Goal: Information Seeking & Learning: Learn about a topic

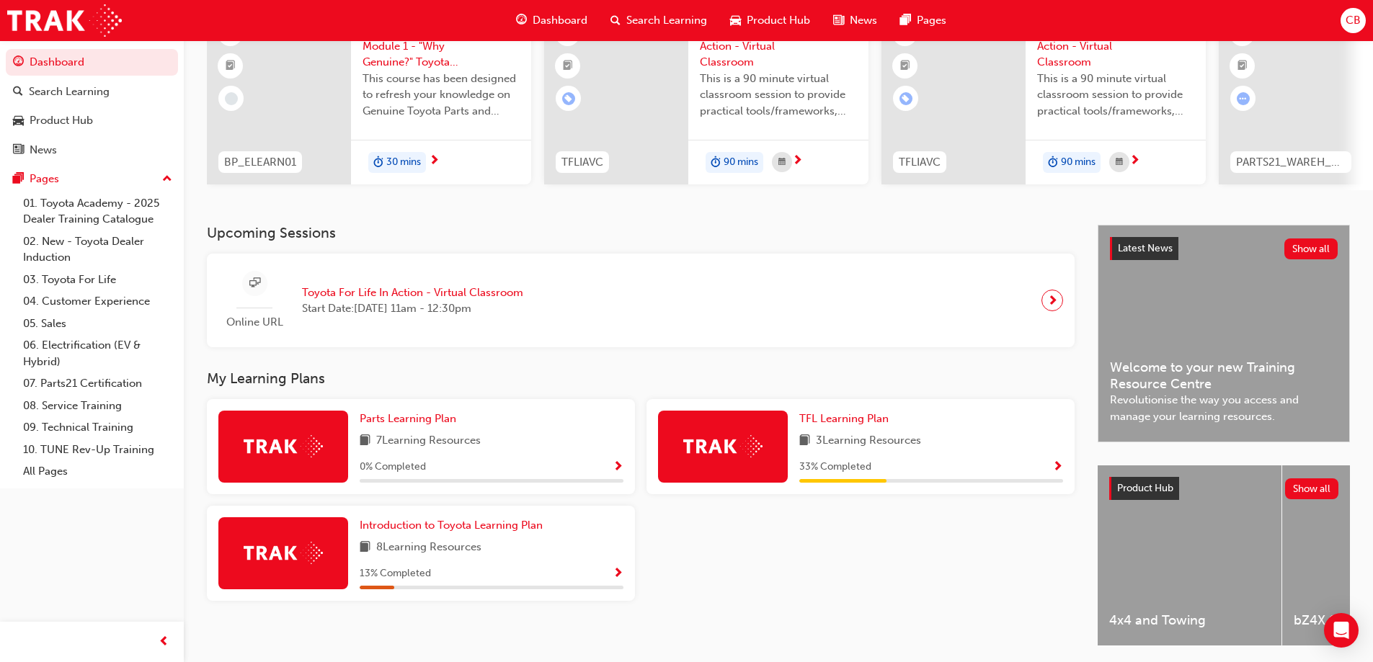
scroll to position [144, 0]
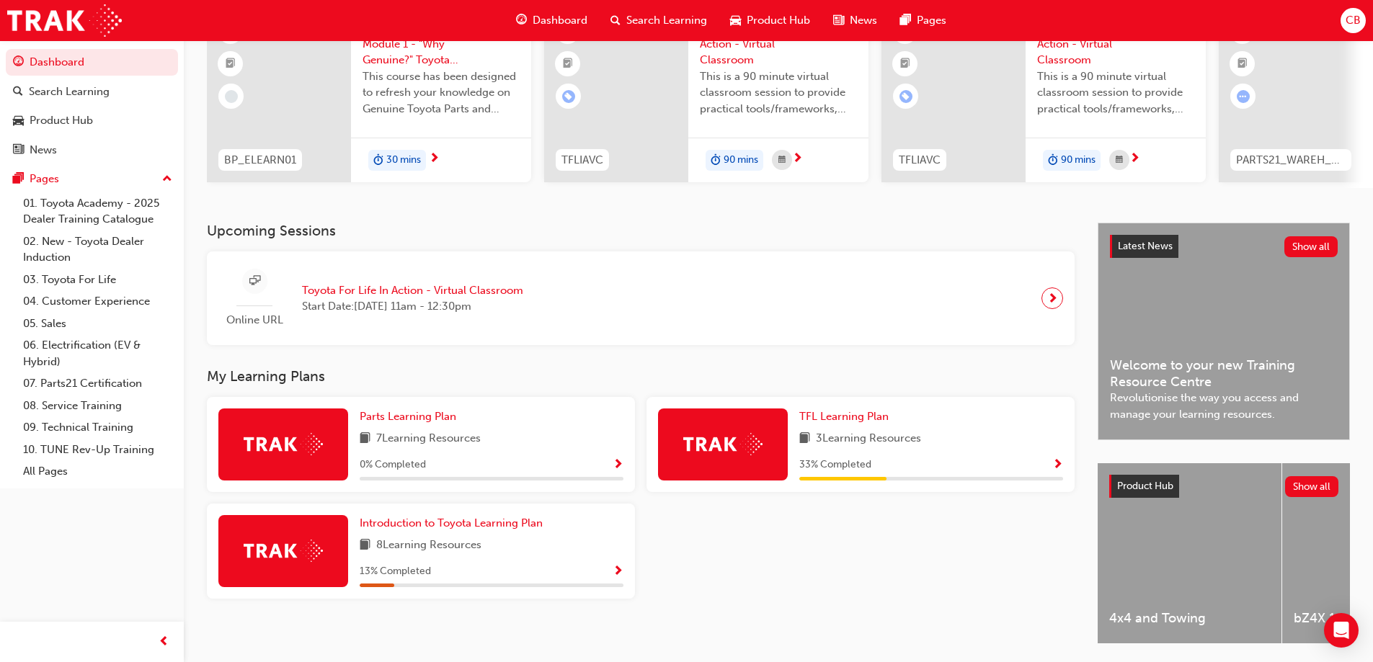
click at [728, 451] on img at bounding box center [722, 444] width 79 height 22
click at [826, 423] on span "TFL Learning Plan" at bounding box center [843, 416] width 89 height 13
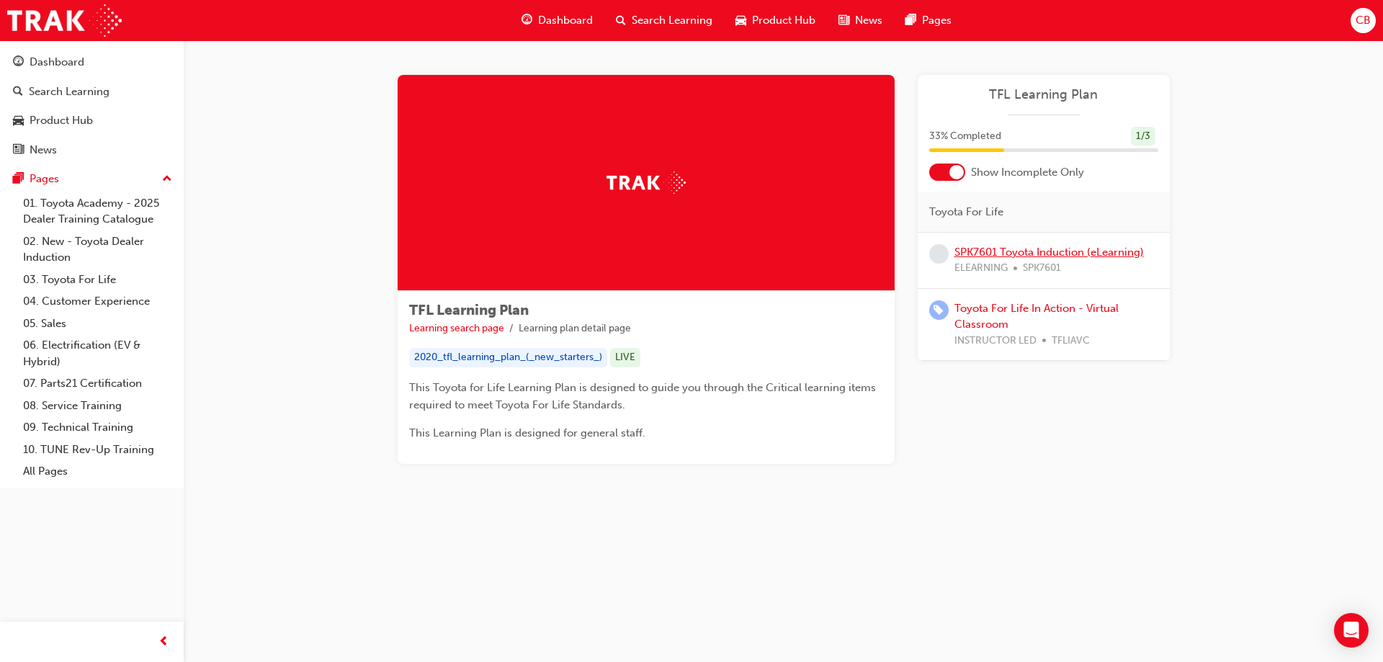
click at [1004, 256] on link "SPK7601 Toyota Induction (eLearning)" at bounding box center [1049, 252] width 189 height 13
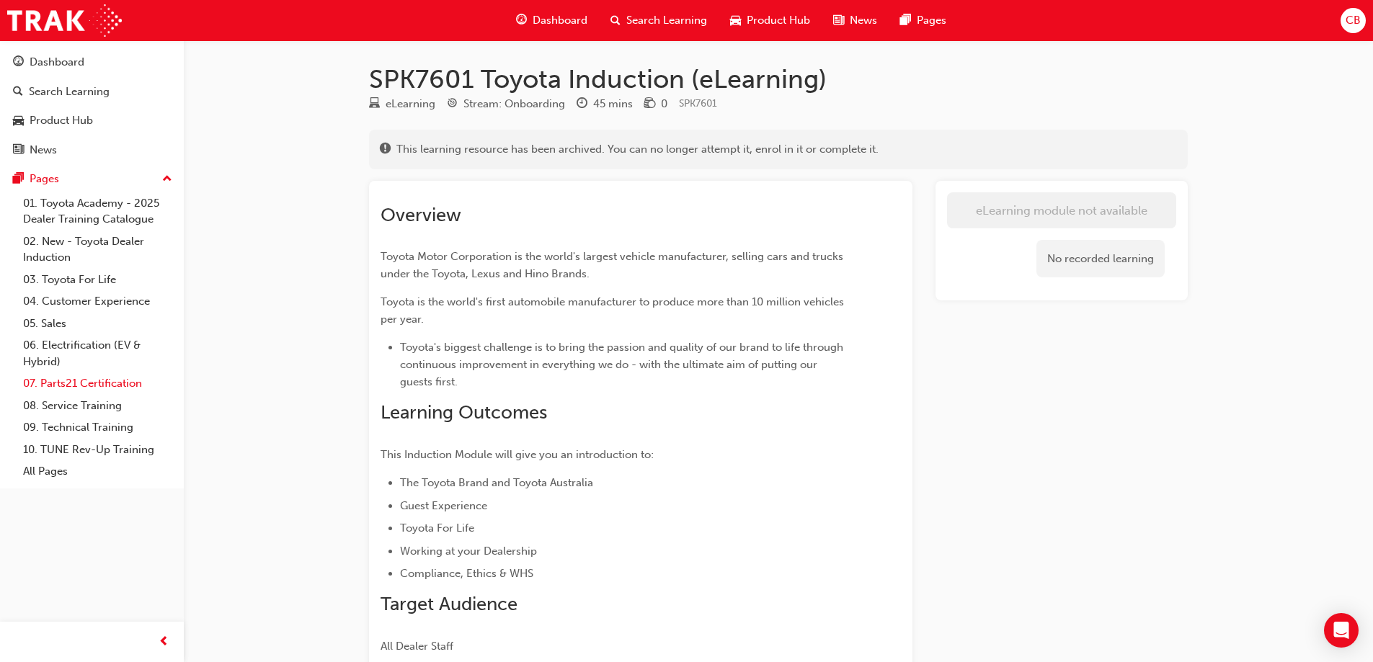
click at [96, 377] on link "07. Parts21 Certification" at bounding box center [97, 383] width 161 height 22
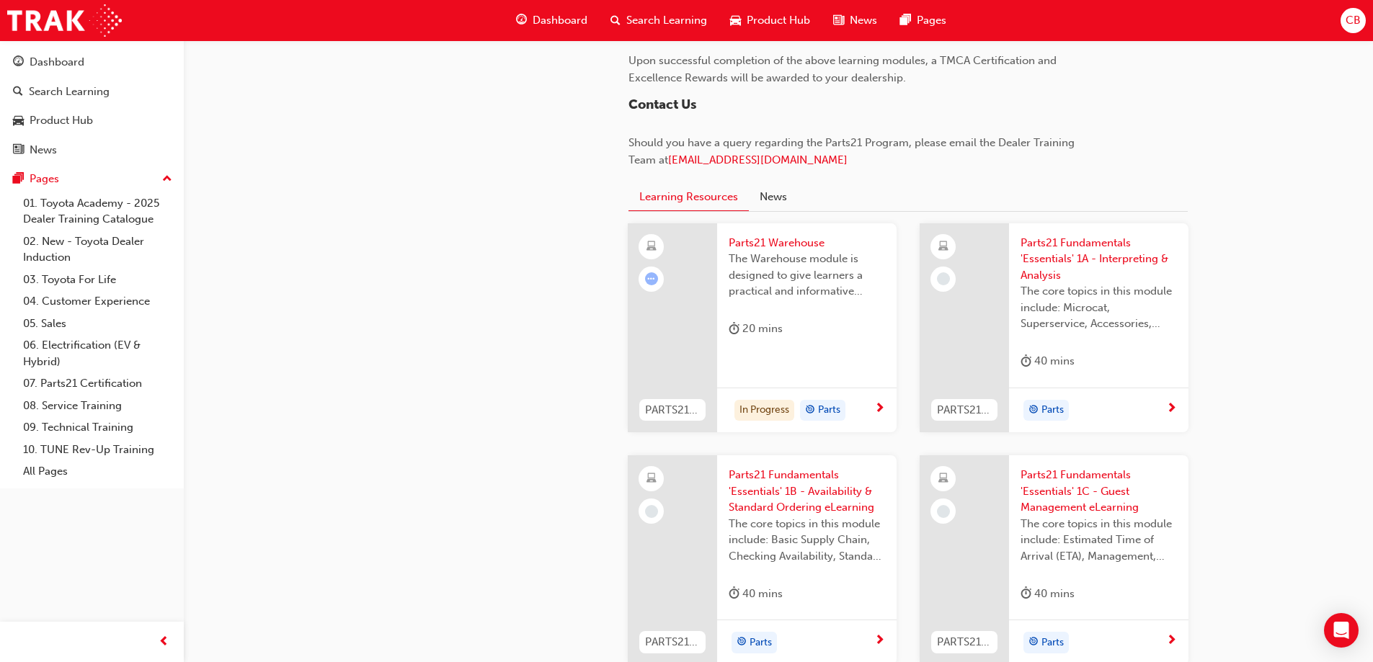
scroll to position [1369, 0]
click at [782, 412] on div "In Progress" at bounding box center [764, 410] width 60 height 22
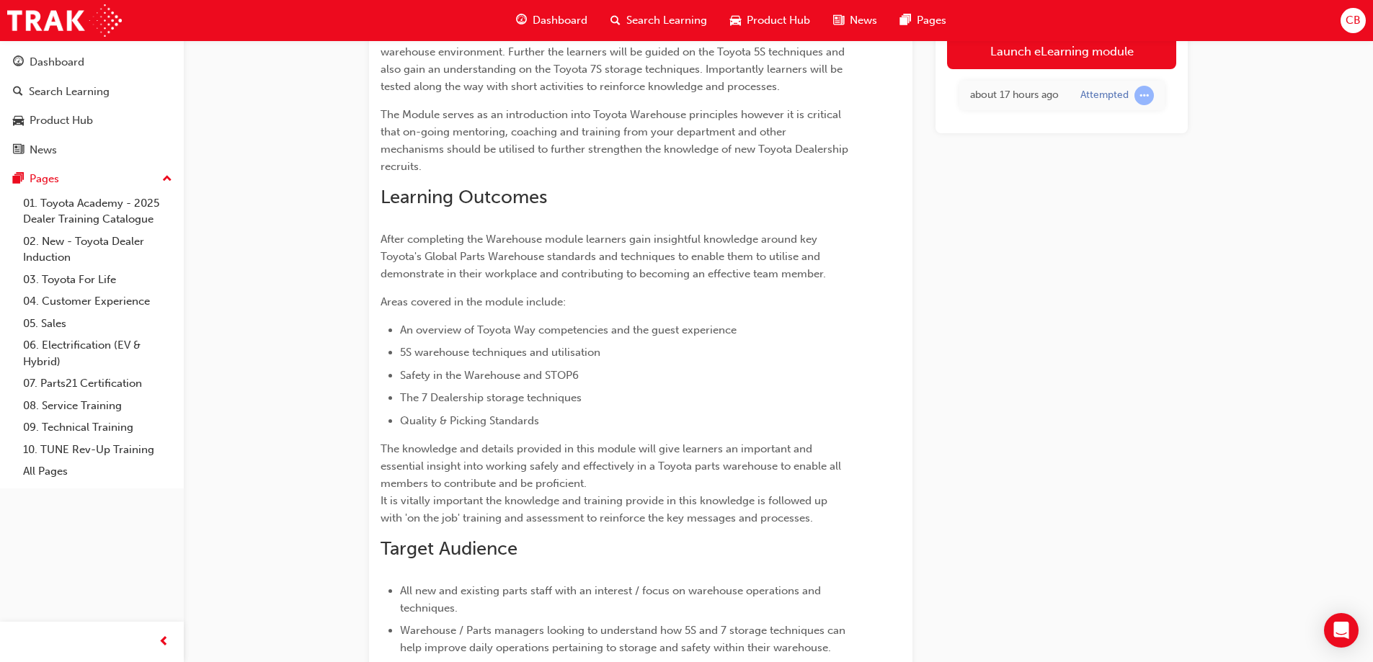
scroll to position [241, 0]
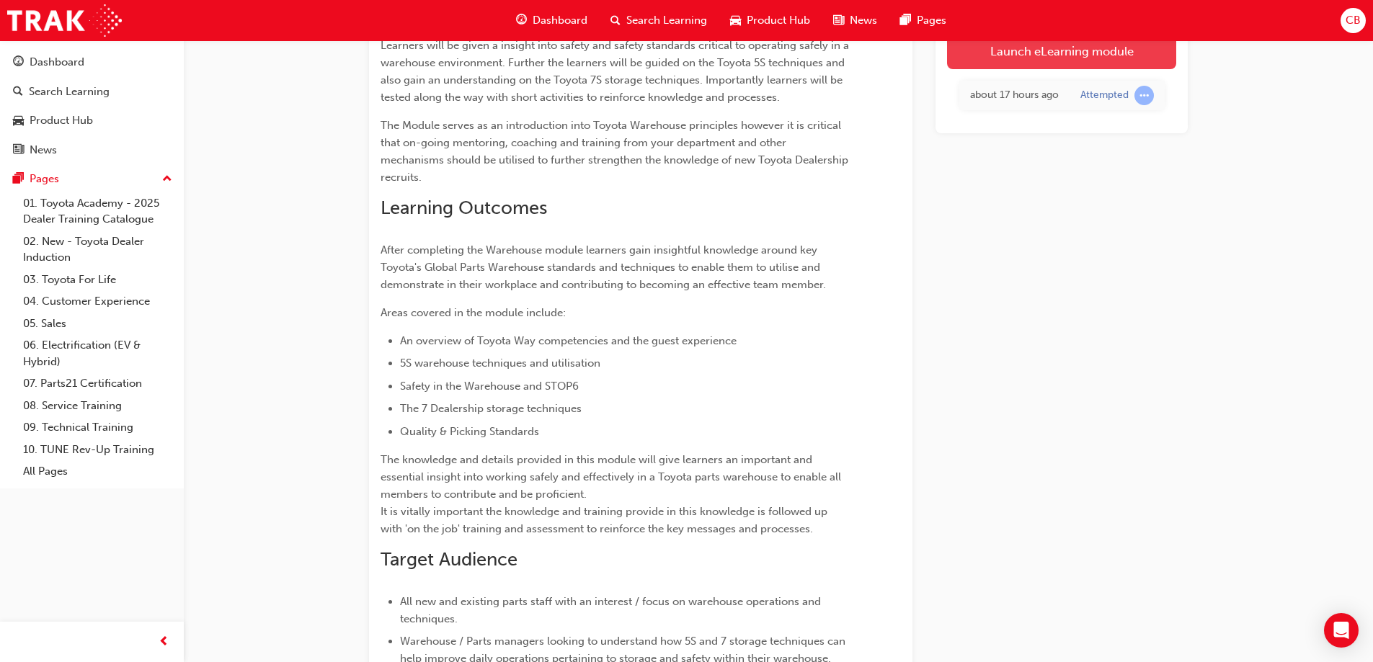
click at [1035, 63] on link "Launch eLearning module" at bounding box center [1061, 51] width 229 height 36
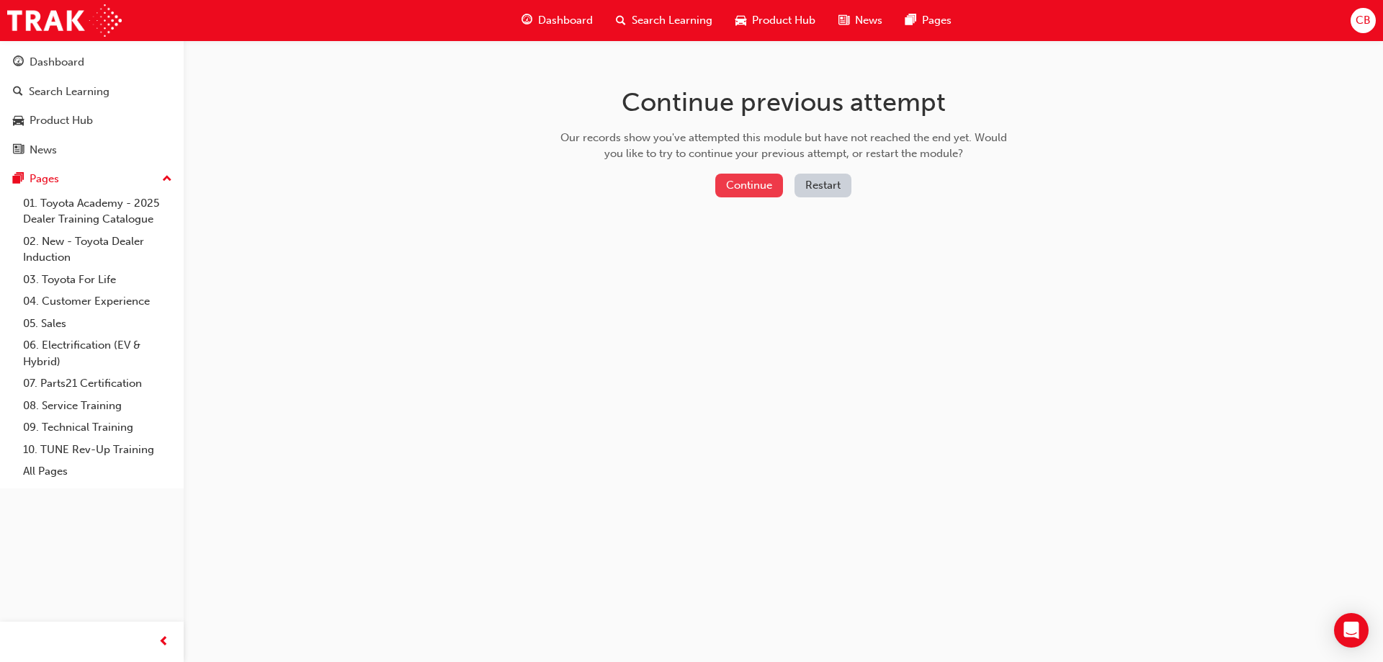
click at [760, 189] on button "Continue" at bounding box center [749, 186] width 68 height 24
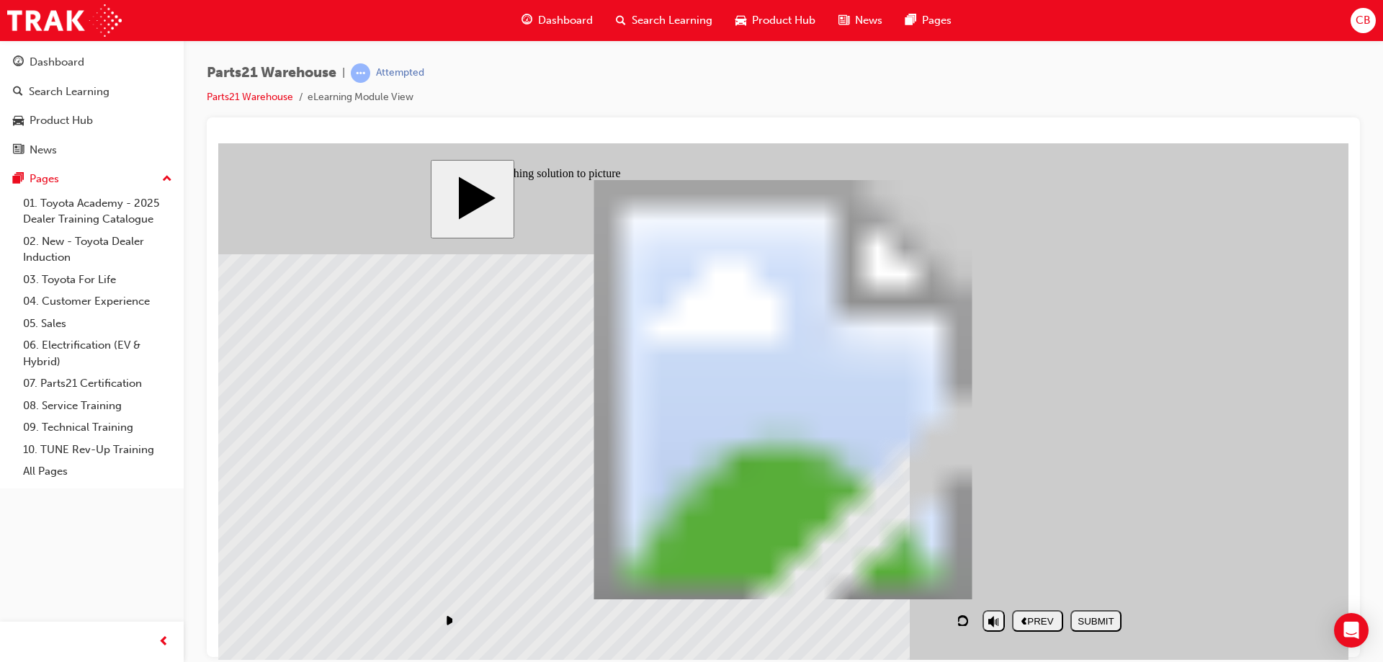
drag, startPoint x: 512, startPoint y: 532, endPoint x: 1043, endPoint y: 449, distance: 537.5
drag, startPoint x: 720, startPoint y: 517, endPoint x: 844, endPoint y: 442, distance: 144.8
drag, startPoint x: 983, startPoint y: 445, endPoint x: 586, endPoint y: 530, distance: 406.0
drag, startPoint x: 841, startPoint y: 536, endPoint x: 995, endPoint y: 451, distance: 176.1
drag, startPoint x: 993, startPoint y: 531, endPoint x: 689, endPoint y: 467, distance: 310.7
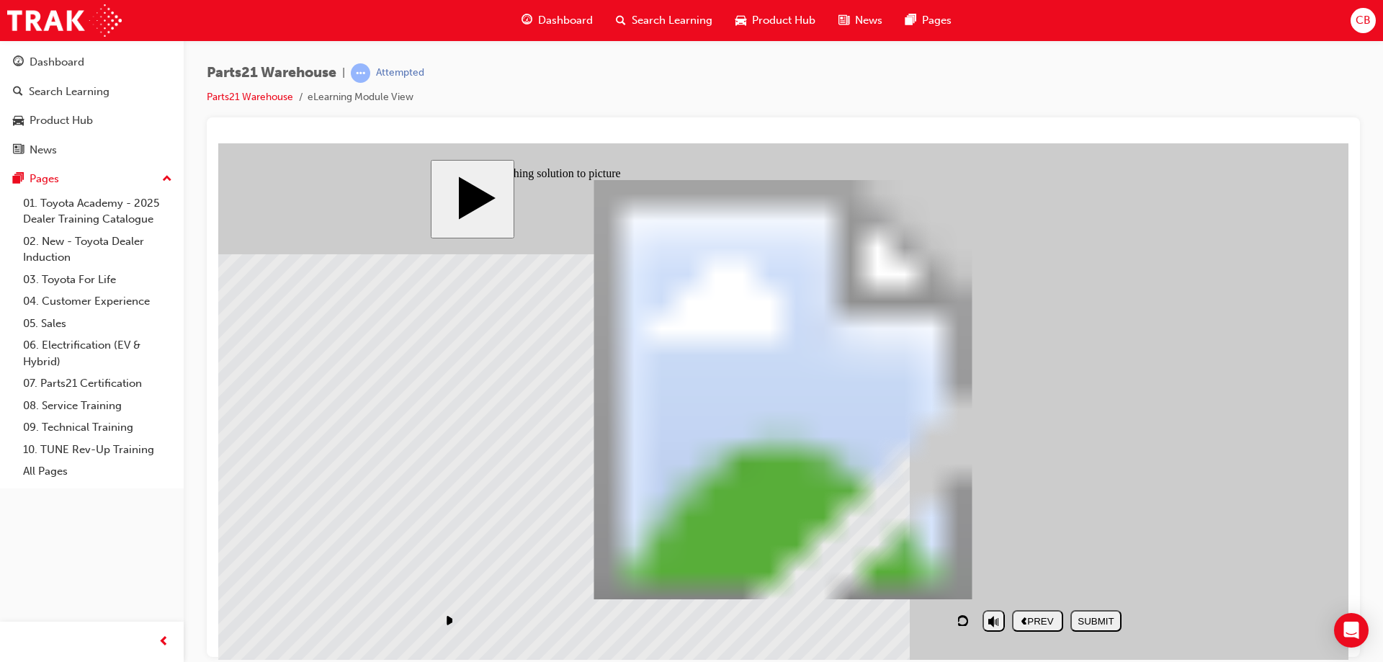
drag, startPoint x: 537, startPoint y: 514, endPoint x: 536, endPoint y: 450, distance: 64.9
click at [1105, 626] on div "SUBMIT" at bounding box center [1096, 620] width 40 height 11
click at [985, 576] on button "volume" at bounding box center [994, 566] width 22 height 22
type input "0"
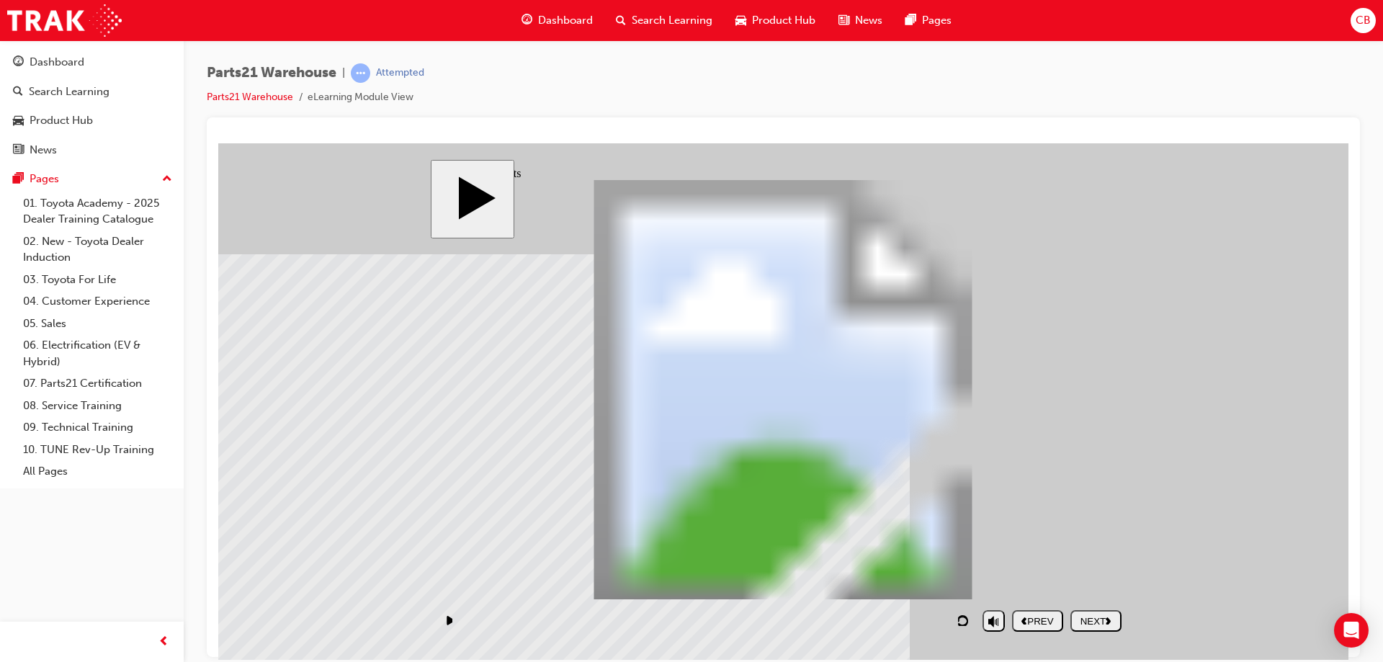
click at [1092, 622] on div "NEXT" at bounding box center [1096, 620] width 40 height 11
click at [1088, 622] on div "NEXT" at bounding box center [1096, 620] width 40 height 11
click at [1092, 615] on div "NEXT" at bounding box center [1096, 620] width 40 height 11
click at [1092, 622] on div "NEXT" at bounding box center [1096, 620] width 40 height 11
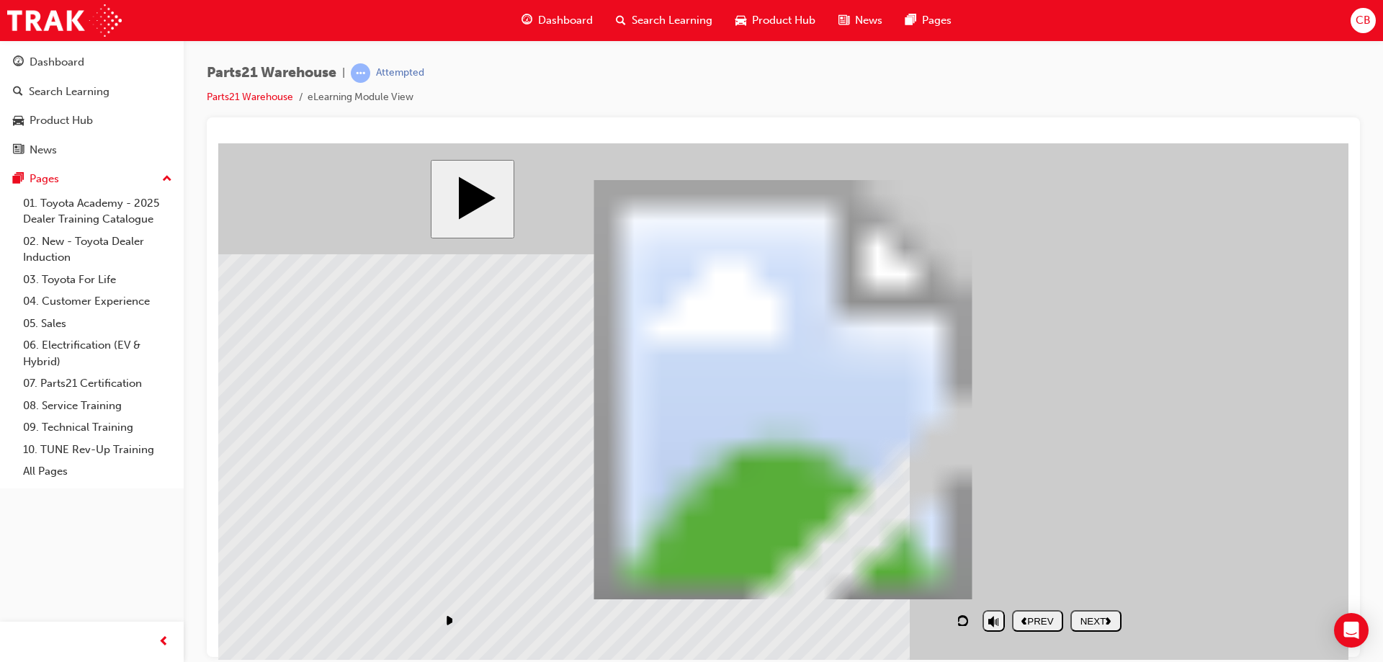
click at [1099, 627] on button "NEXT" at bounding box center [1096, 621] width 51 height 22
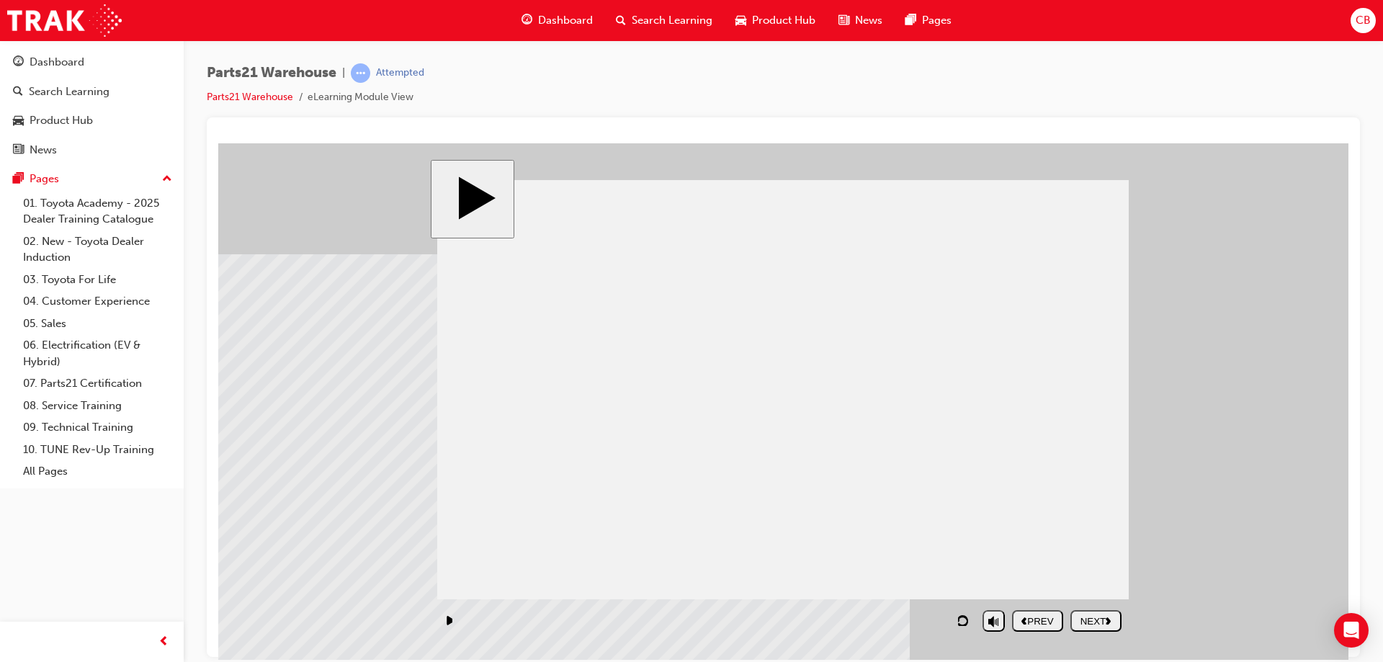
click at [1094, 615] on div "NEXT" at bounding box center [1096, 620] width 40 height 11
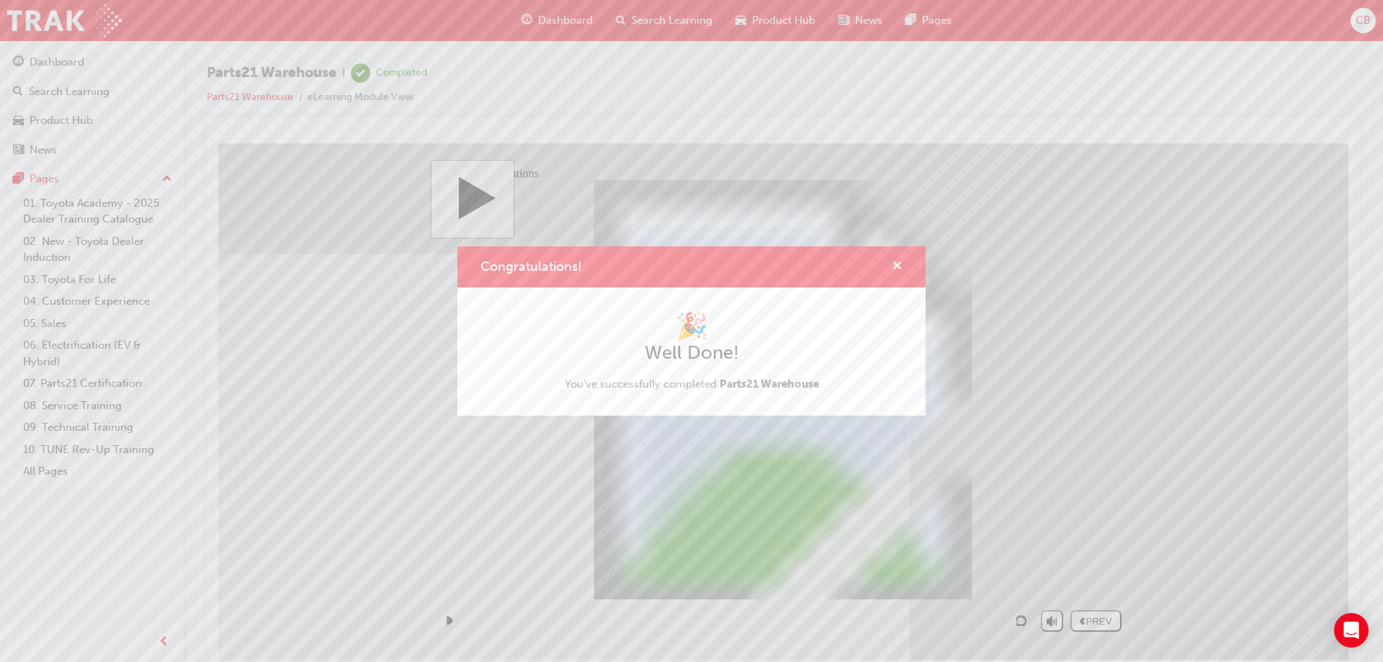
click at [898, 263] on span "cross-icon" at bounding box center [897, 267] width 11 height 13
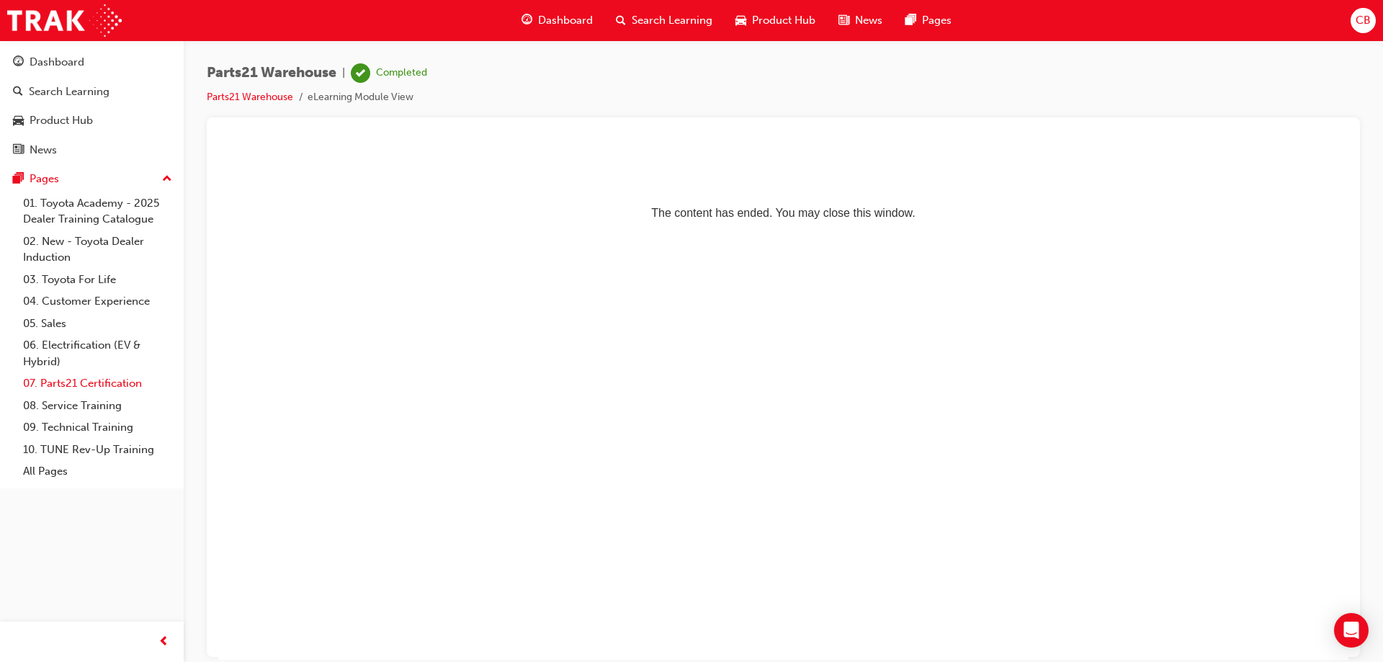
click at [110, 389] on link "07. Parts21 Certification" at bounding box center [97, 383] width 161 height 22
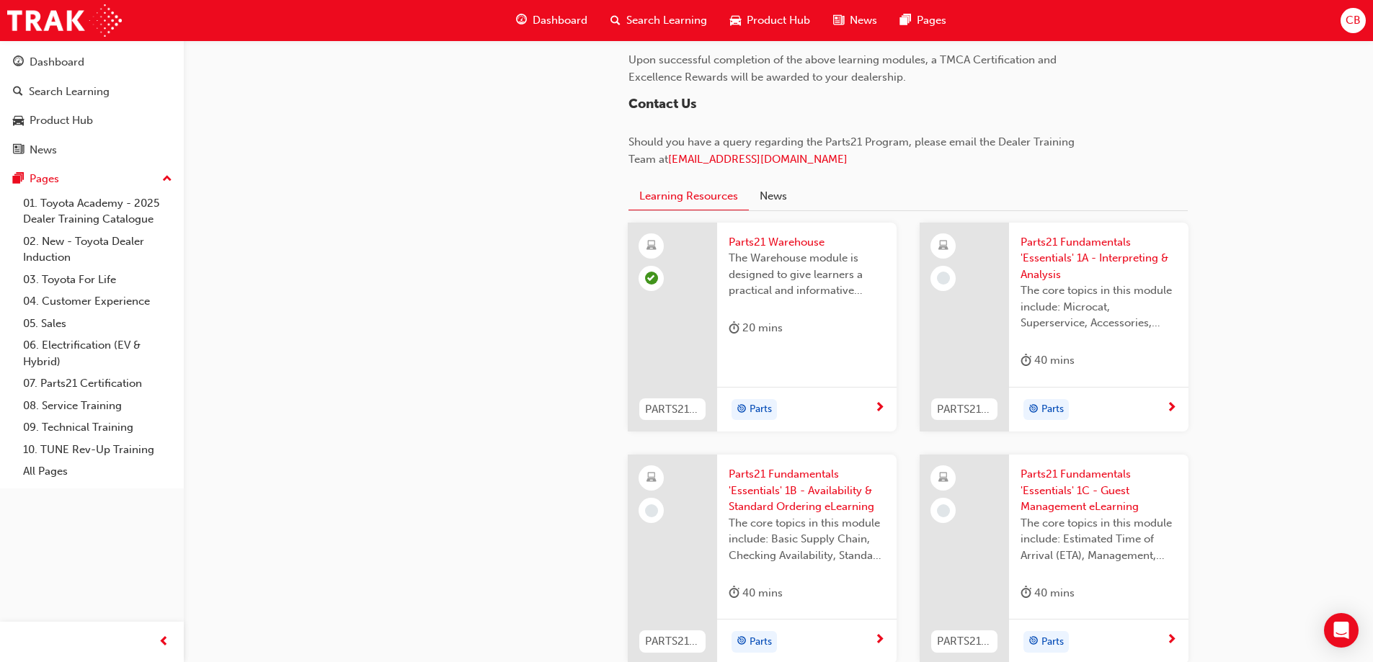
scroll to position [1441, 0]
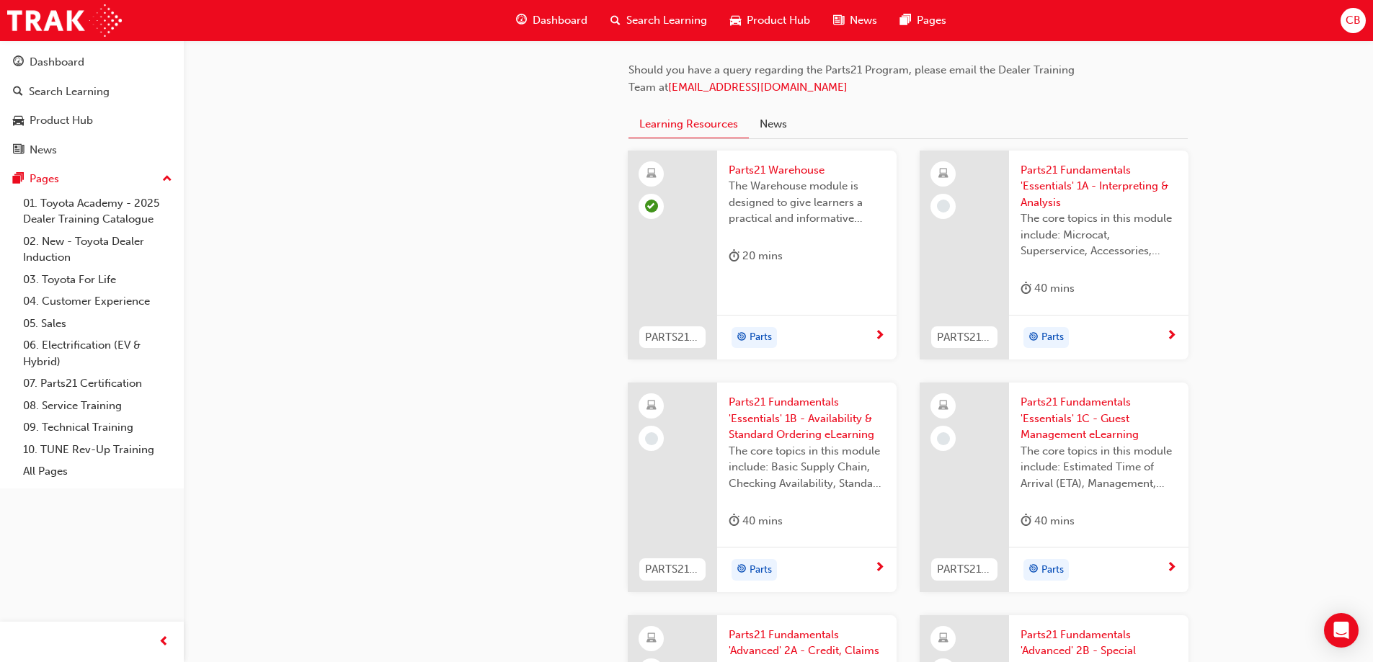
click at [1084, 339] on div "Parts" at bounding box center [1093, 338] width 146 height 22
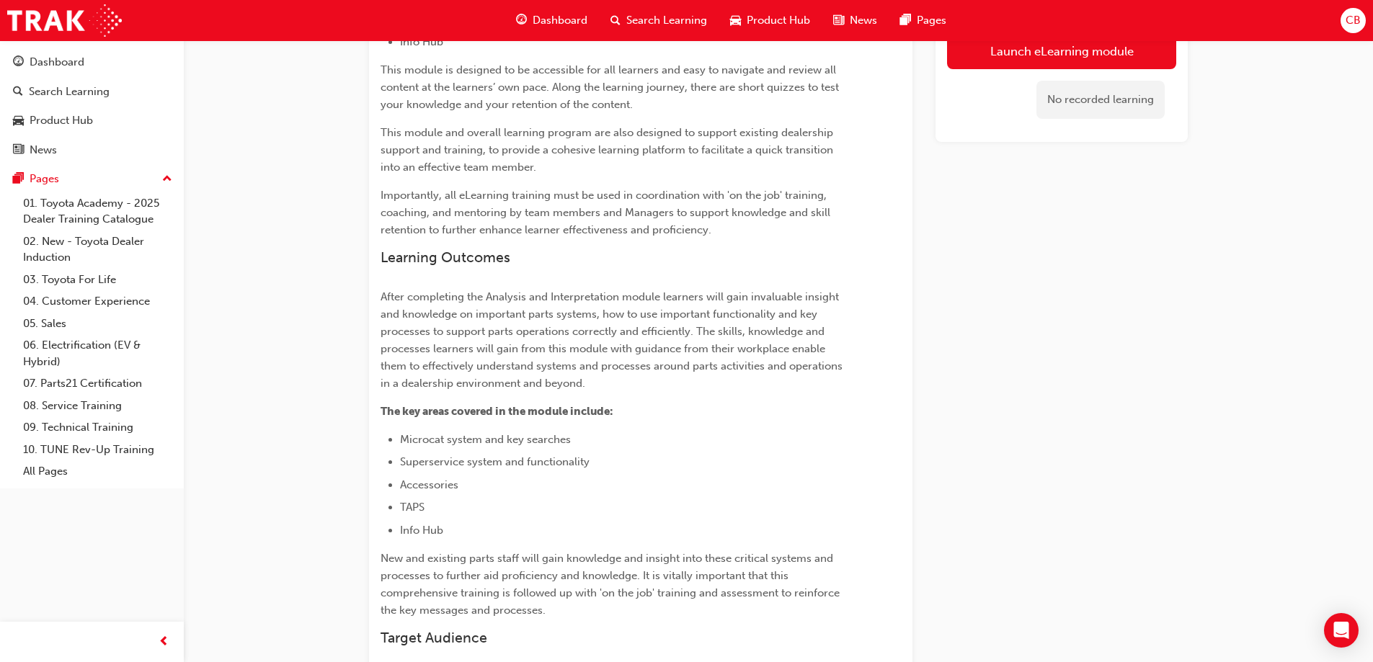
scroll to position [654, 0]
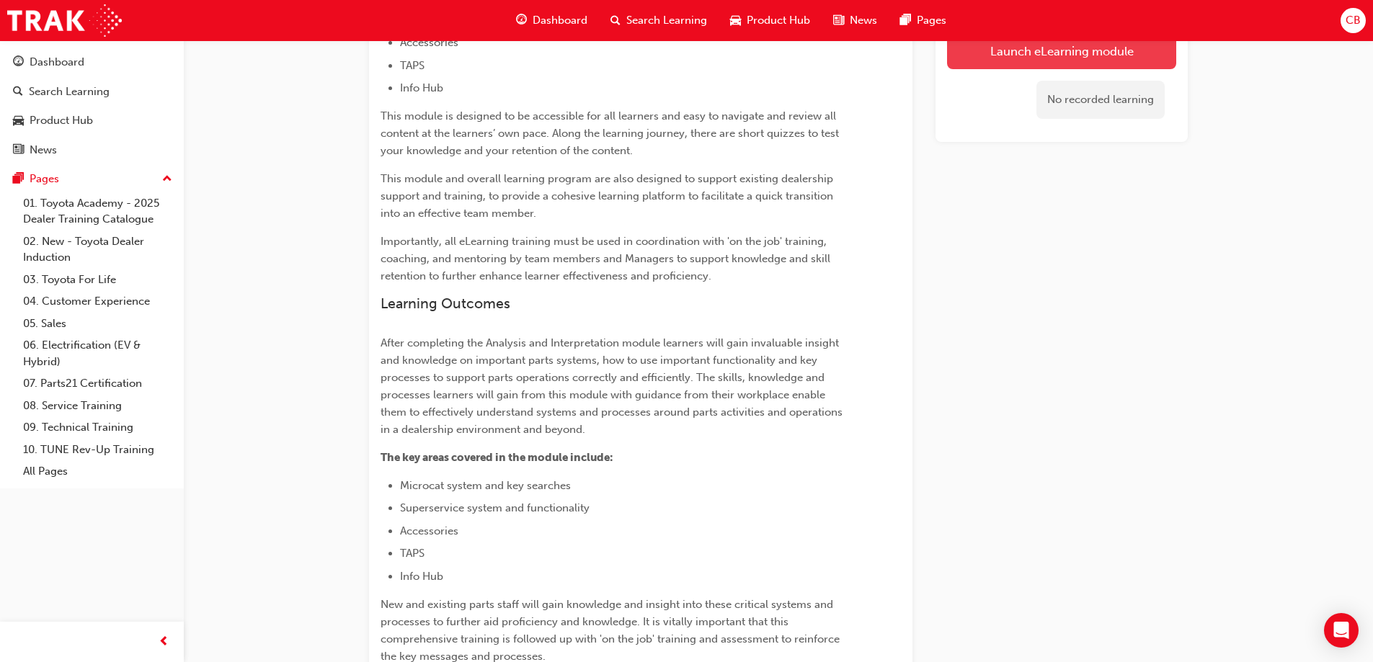
click at [1009, 63] on link "Launch eLearning module" at bounding box center [1061, 51] width 229 height 36
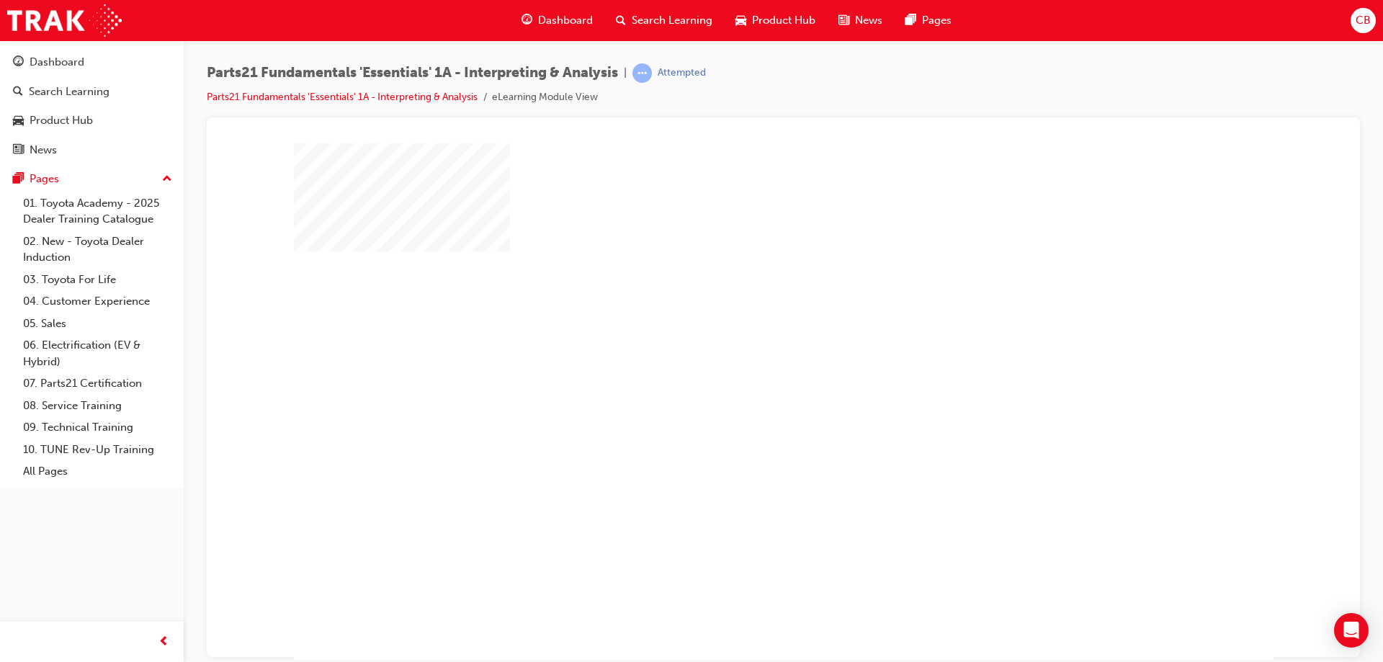
click at [742, 360] on div "play" at bounding box center [742, 360] width 0 height 0
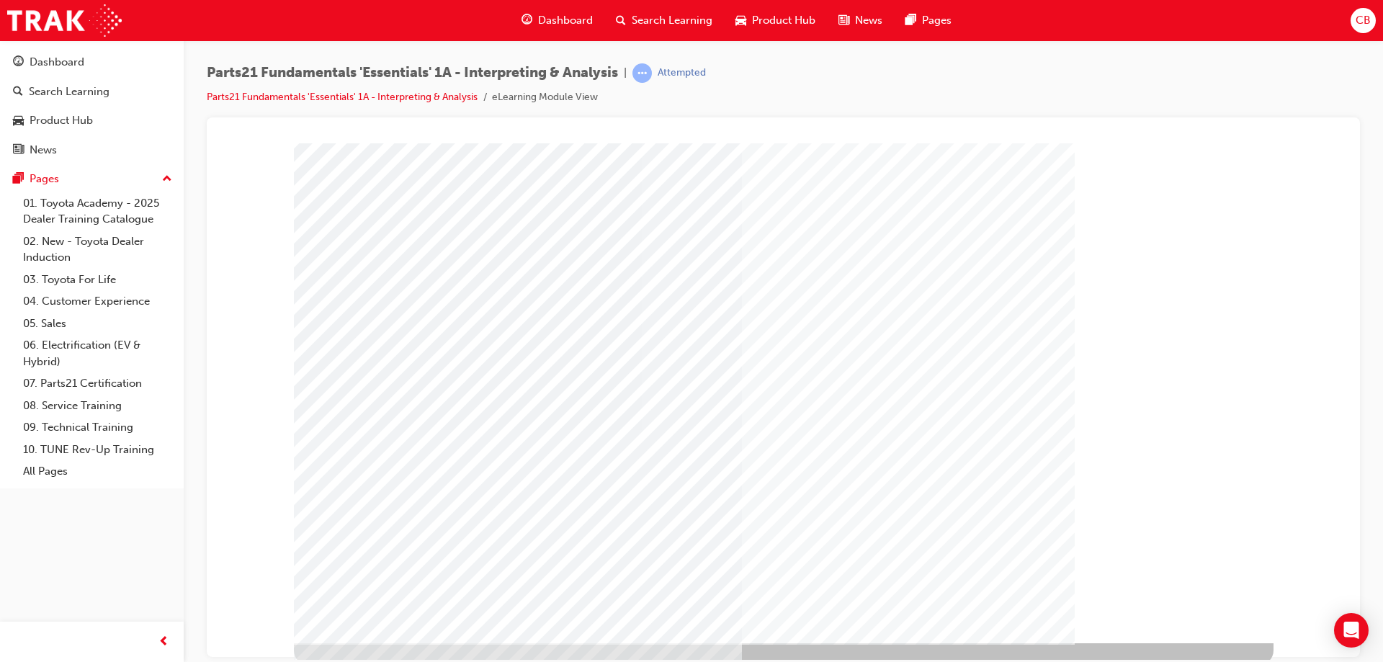
scroll to position [24, 0]
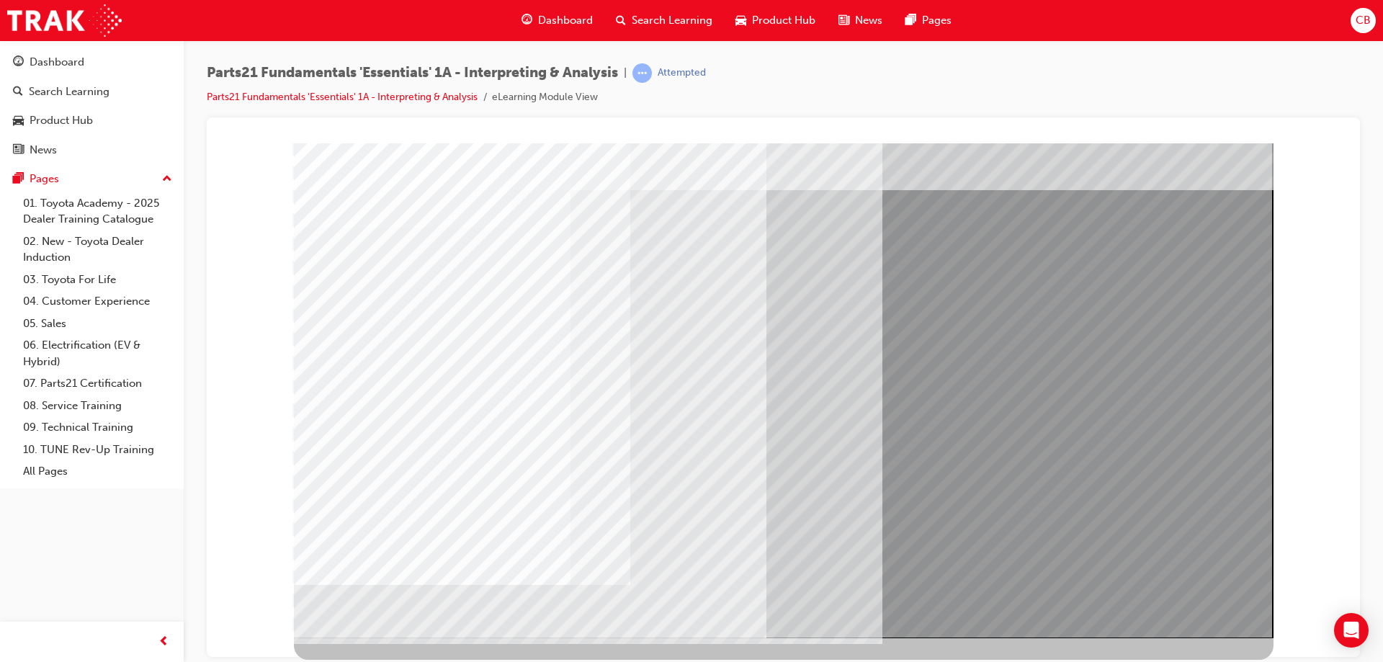
scroll to position [0, 0]
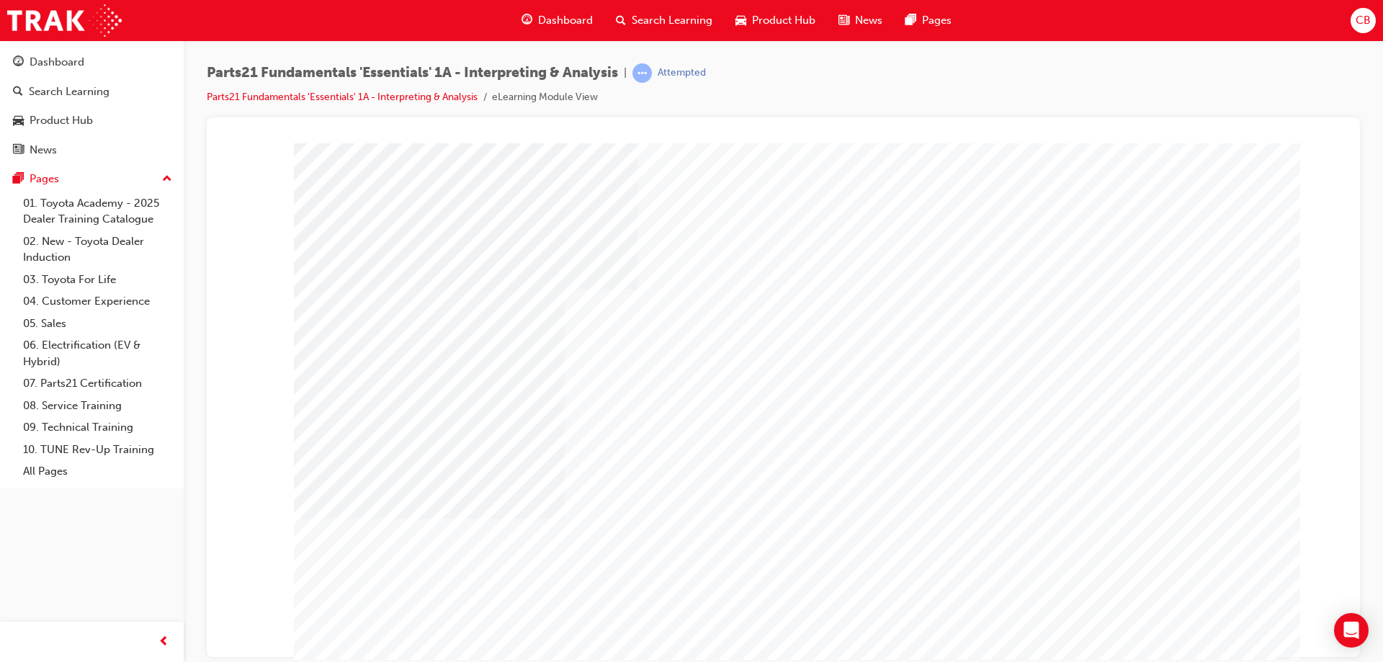
type input "casina"
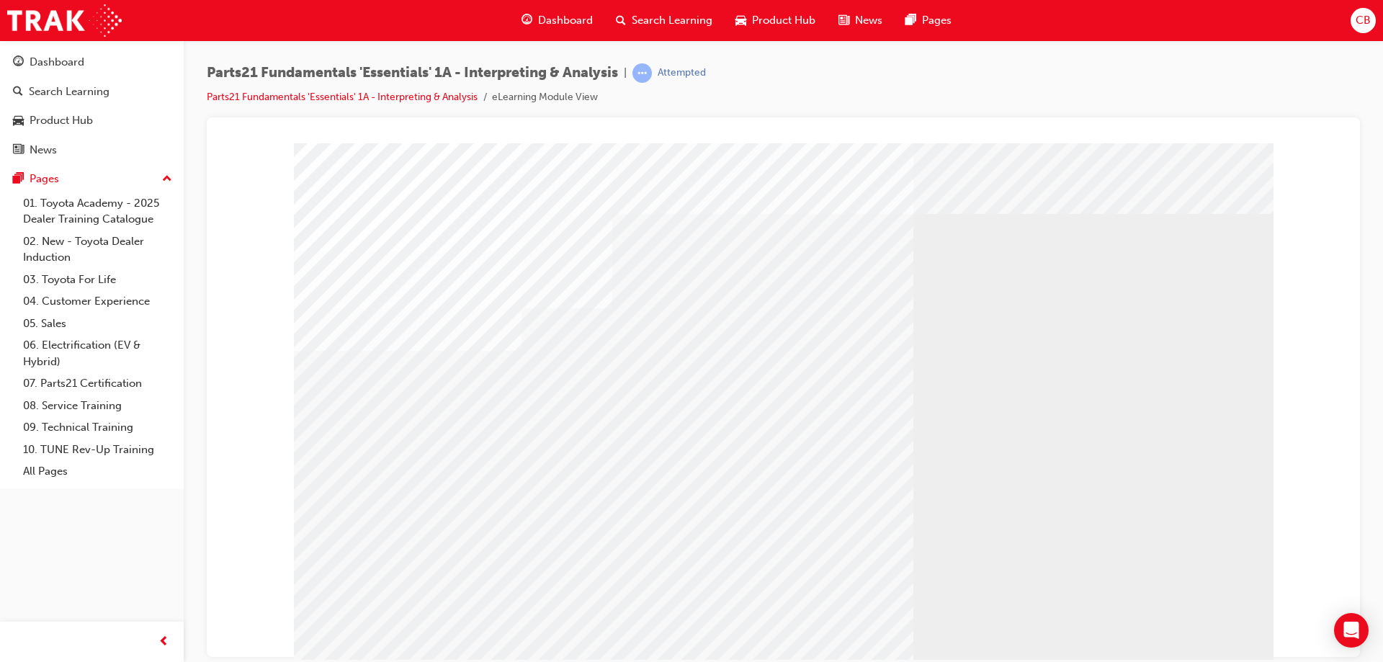
scroll to position [24, 0]
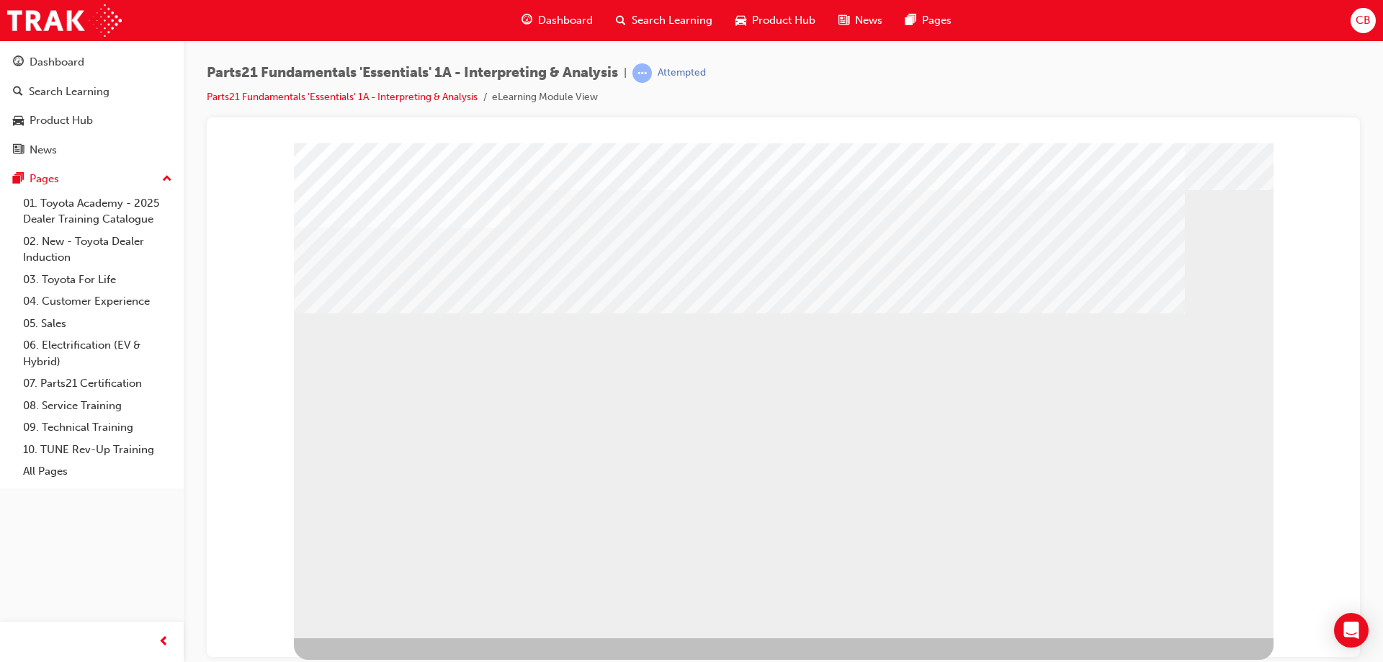
scroll to position [0, 0]
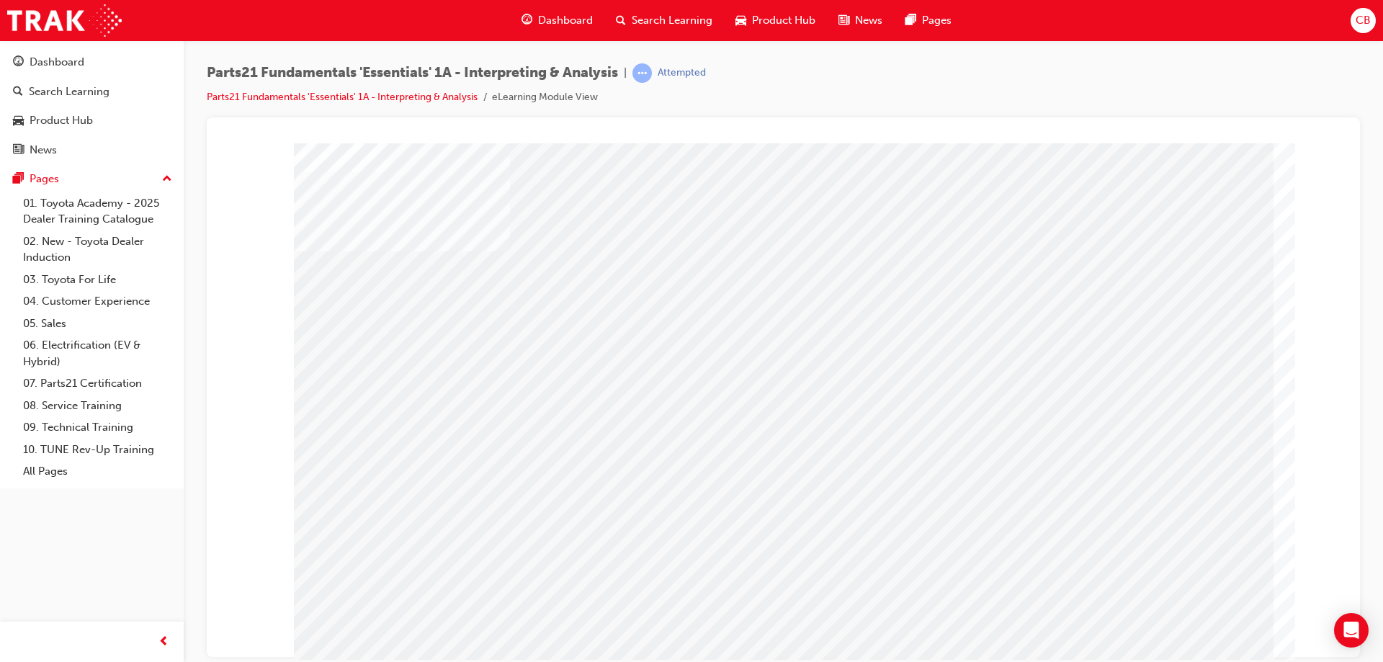
click at [1049, 640] on div at bounding box center [783, 399] width 849 height 496
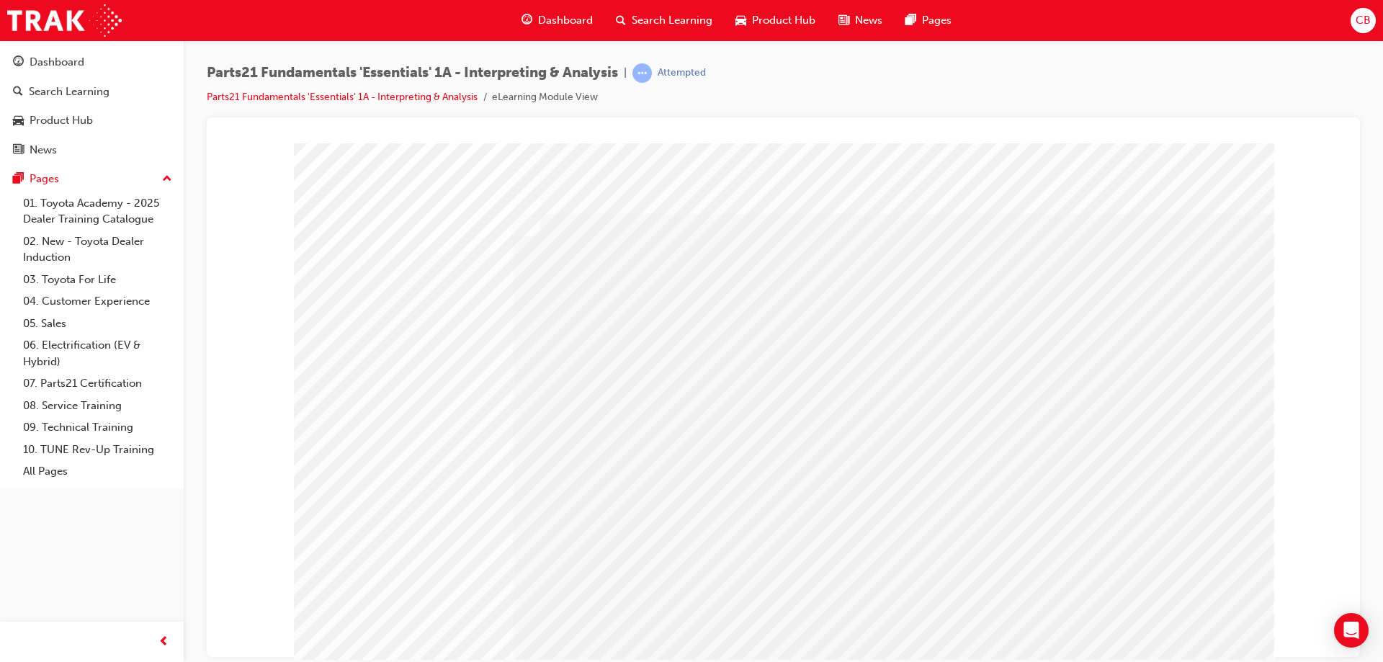
drag, startPoint x: 1192, startPoint y: 633, endPoint x: 1182, endPoint y: 629, distance: 10.0
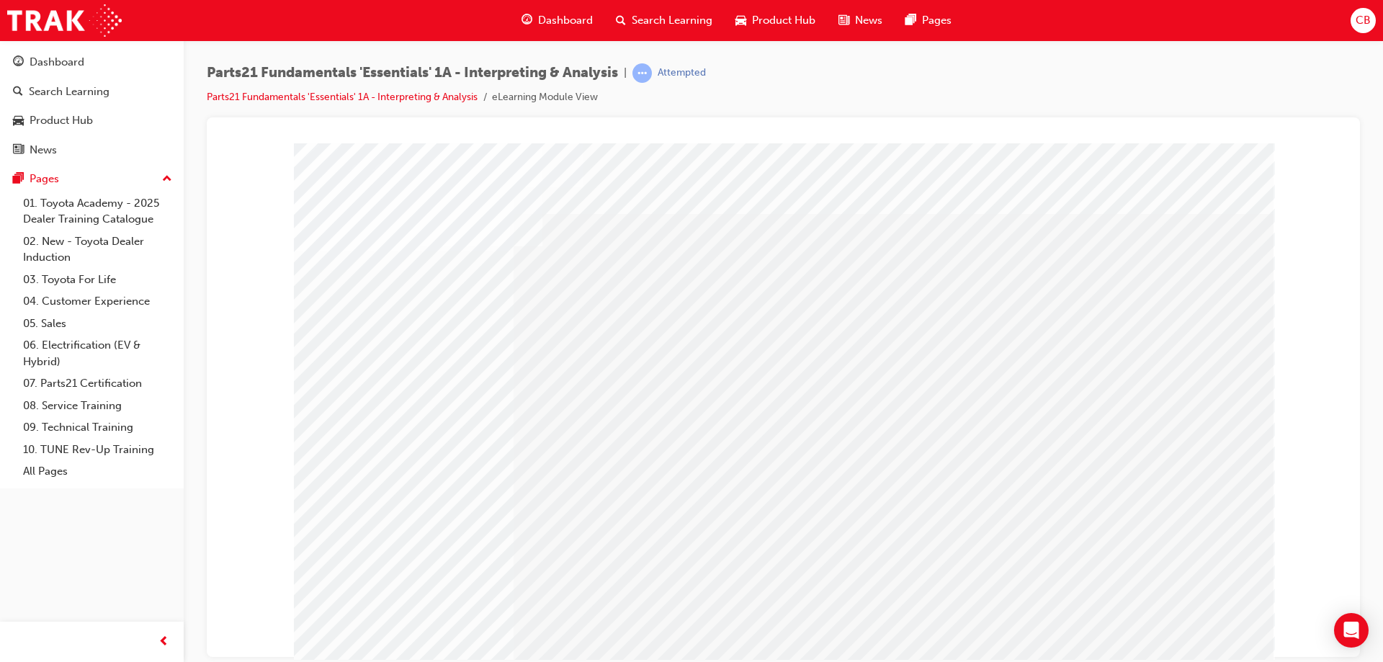
drag, startPoint x: 1171, startPoint y: 625, endPoint x: 1174, endPoint y: 611, distance: 14.9
